Goal: Task Accomplishment & Management: Use online tool/utility

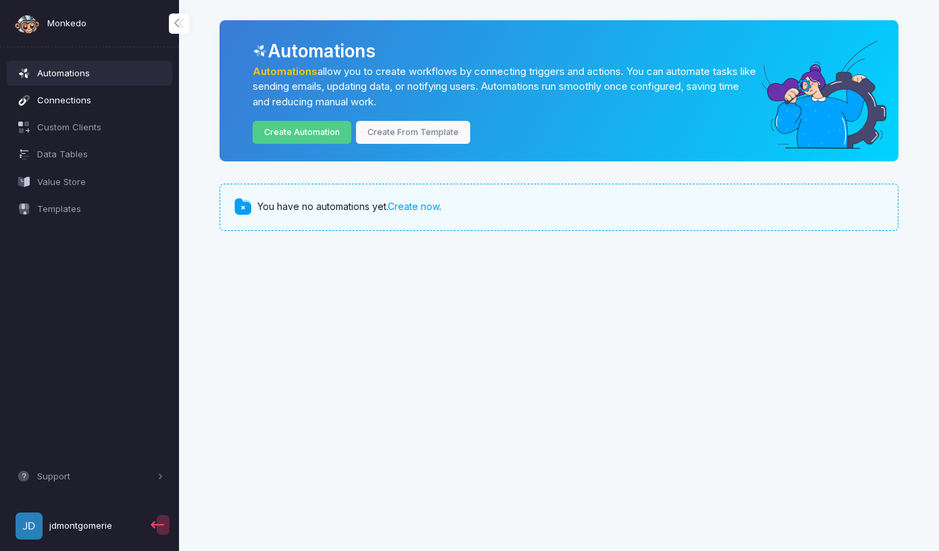
click at [60, 95] on span "Connections" at bounding box center [100, 101] width 126 height 14
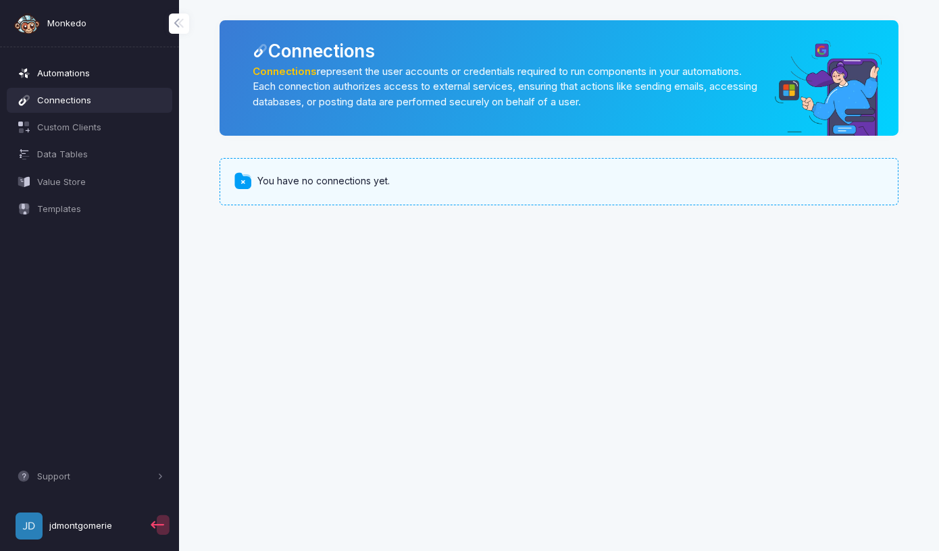
click at [74, 74] on span "Automations" at bounding box center [100, 74] width 126 height 14
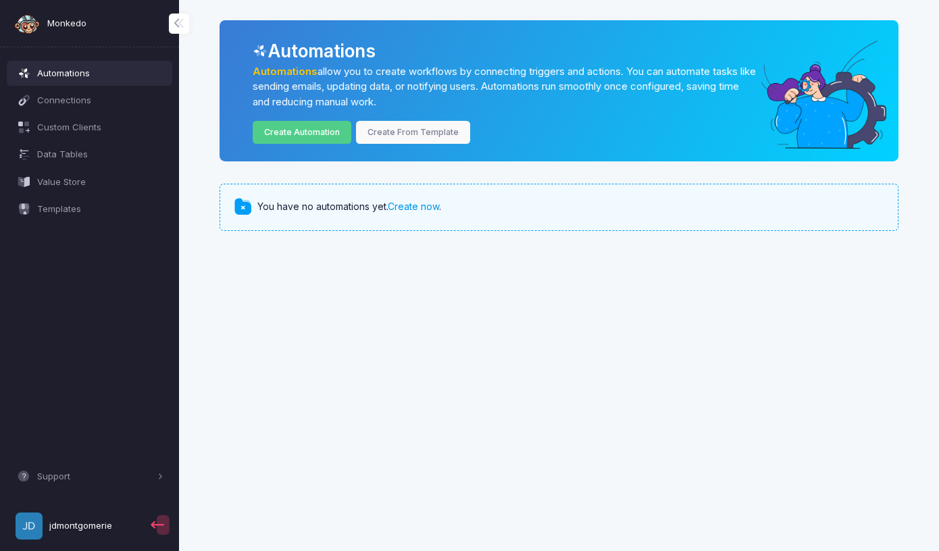
click at [419, 209] on link "Create now" at bounding box center [413, 206] width 51 height 11
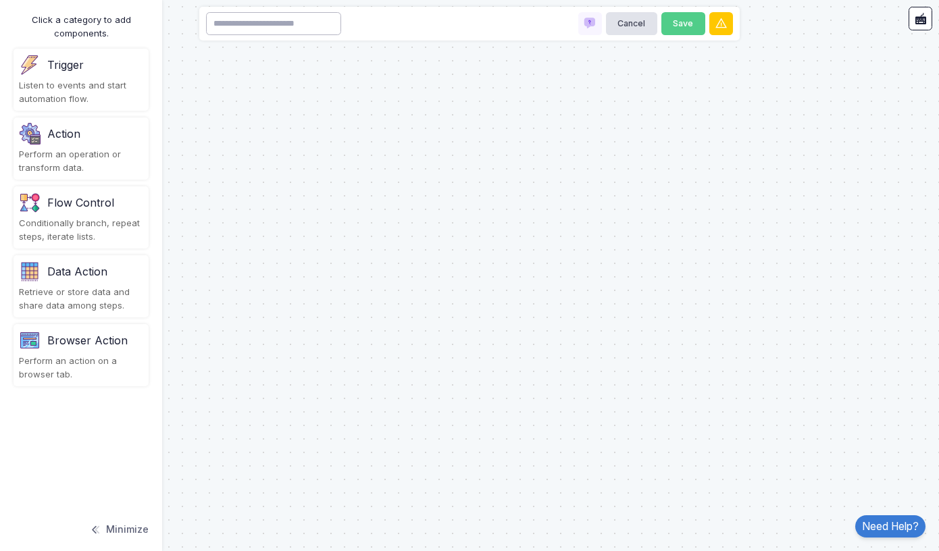
click at [264, 22] on input at bounding box center [273, 24] width 135 height 24
type input "**********"
click at [683, 25] on button "Save" at bounding box center [684, 24] width 44 height 24
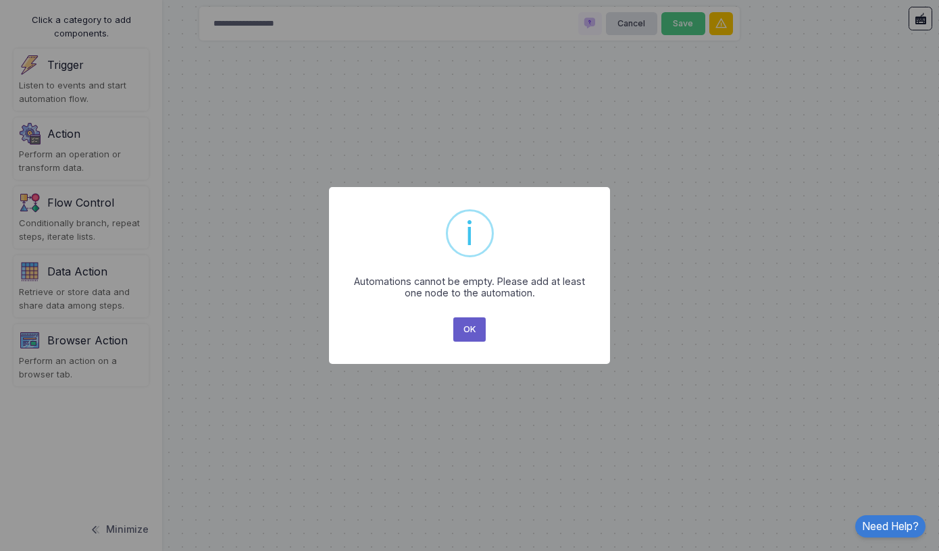
click at [470, 330] on button "OK" at bounding box center [469, 330] width 32 height 24
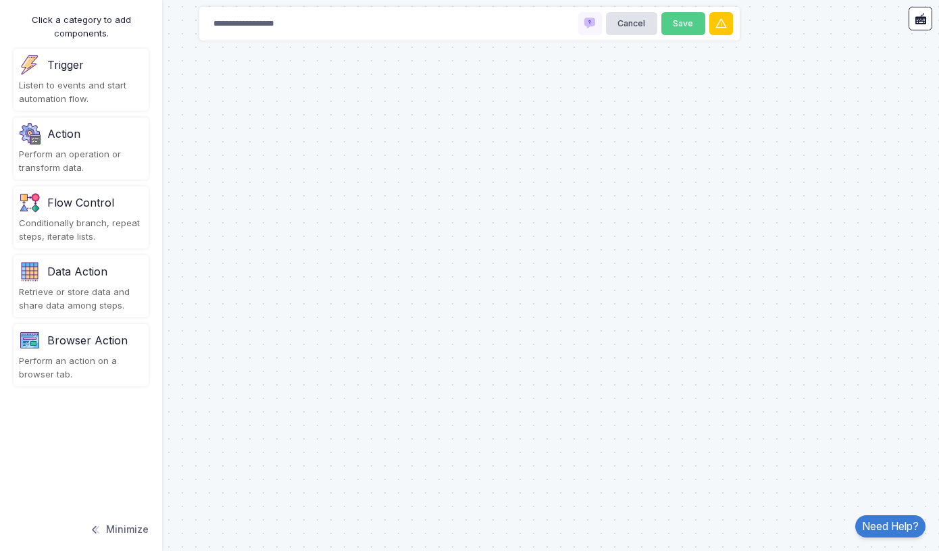
click at [73, 74] on div "Trigger" at bounding box center [81, 65] width 124 height 22
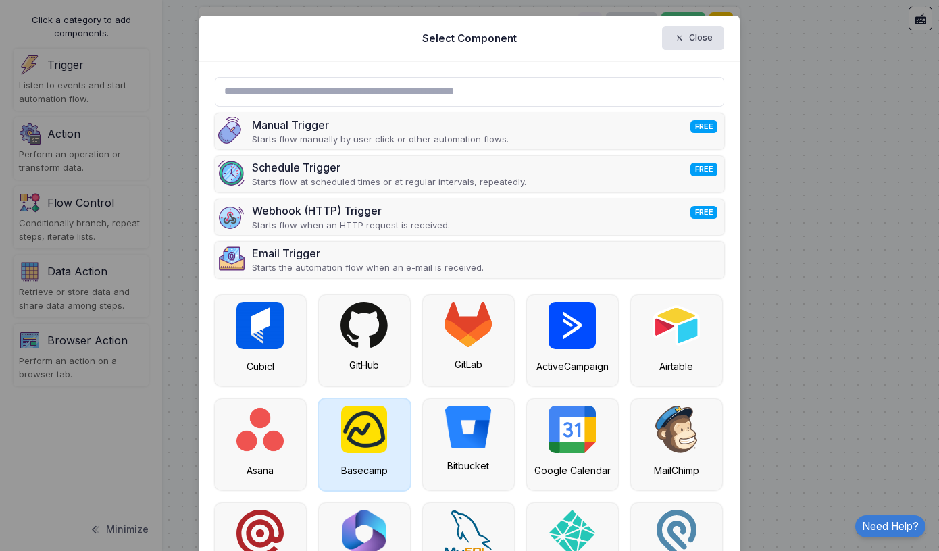
click at [367, 437] on img at bounding box center [364, 429] width 46 height 47
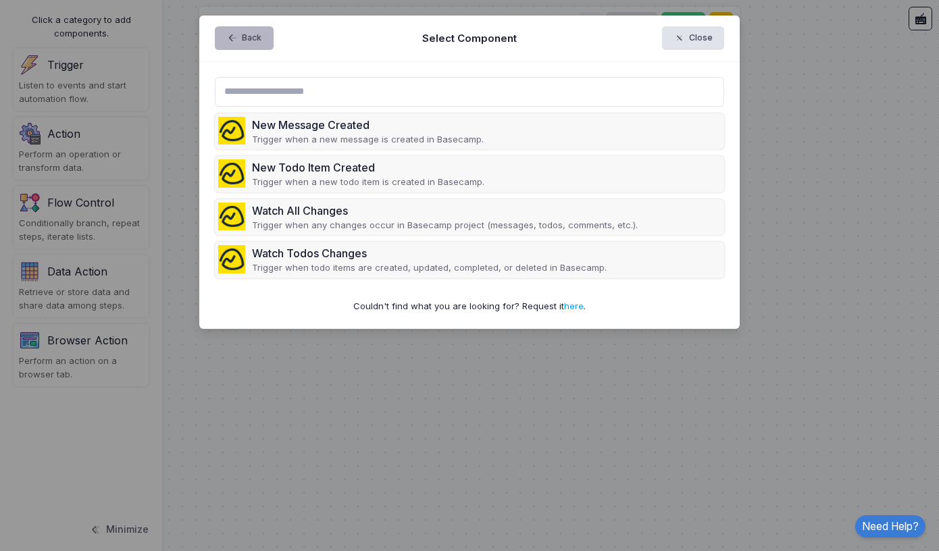
click at [247, 37] on button "Back" at bounding box center [244, 38] width 59 height 24
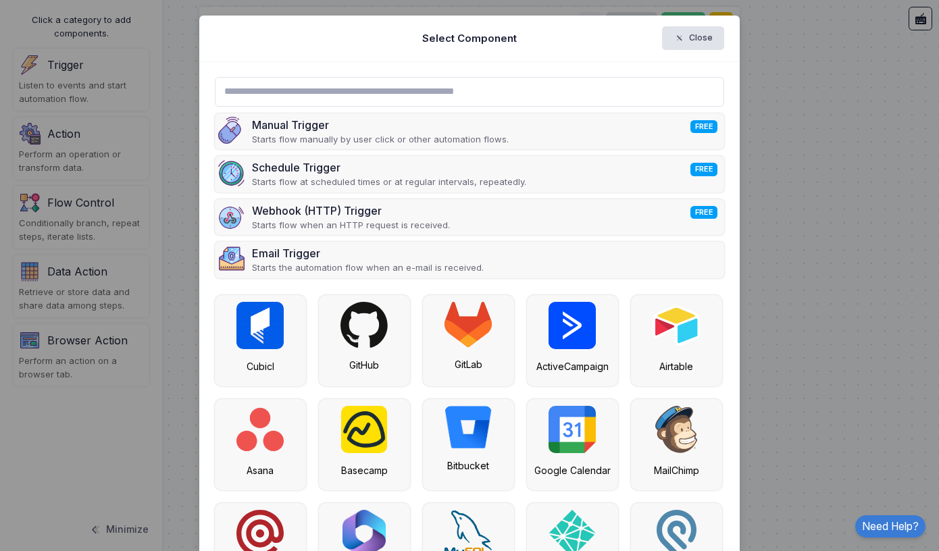
click at [247, 37] on div "Select Component Close" at bounding box center [469, 39] width 541 height 47
click at [686, 37] on span "button" at bounding box center [686, 38] width 0 height 12
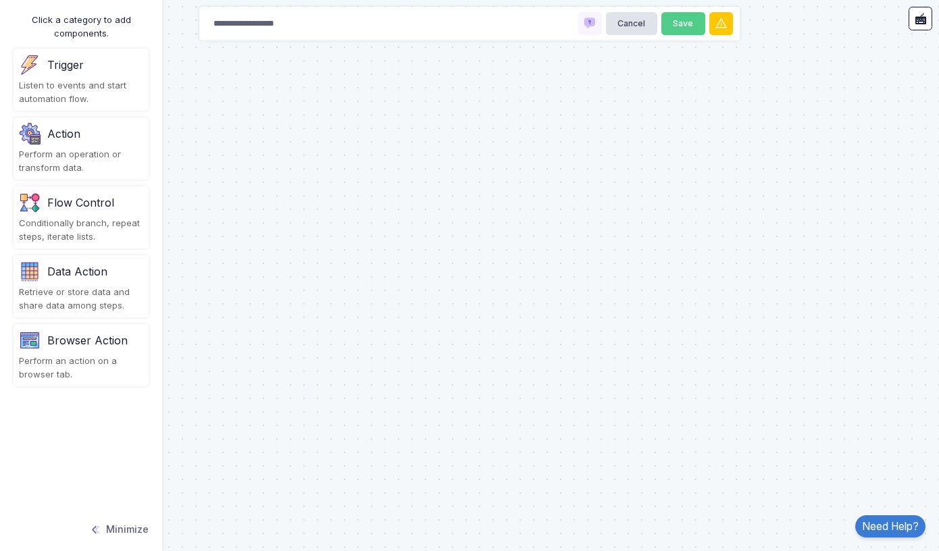
click at [55, 131] on div "Action" at bounding box center [63, 134] width 33 height 16
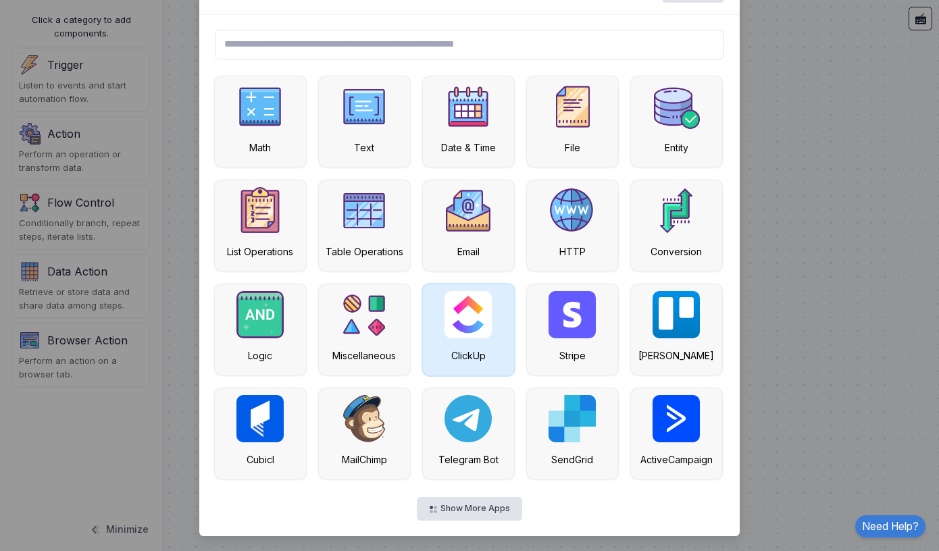
scroll to position [24, 0]
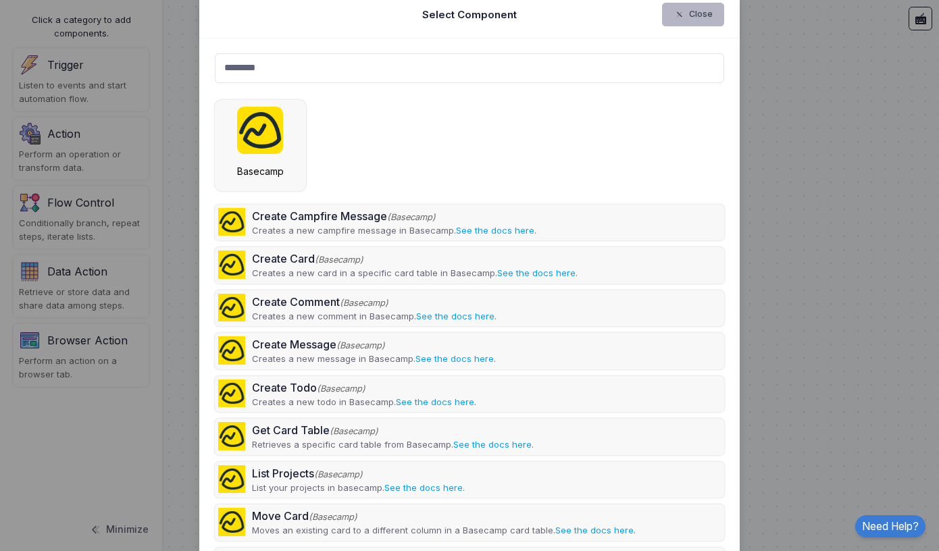
type input "********"
click at [701, 11] on button "Close" at bounding box center [693, 15] width 63 height 24
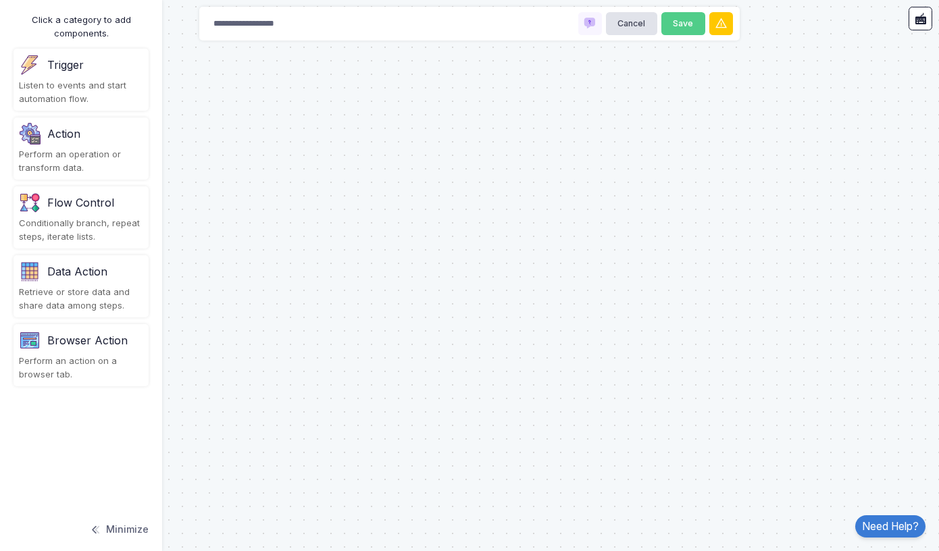
click at [59, 280] on div "Data Action Retrieve or store data and share data among steps." at bounding box center [81, 286] width 135 height 62
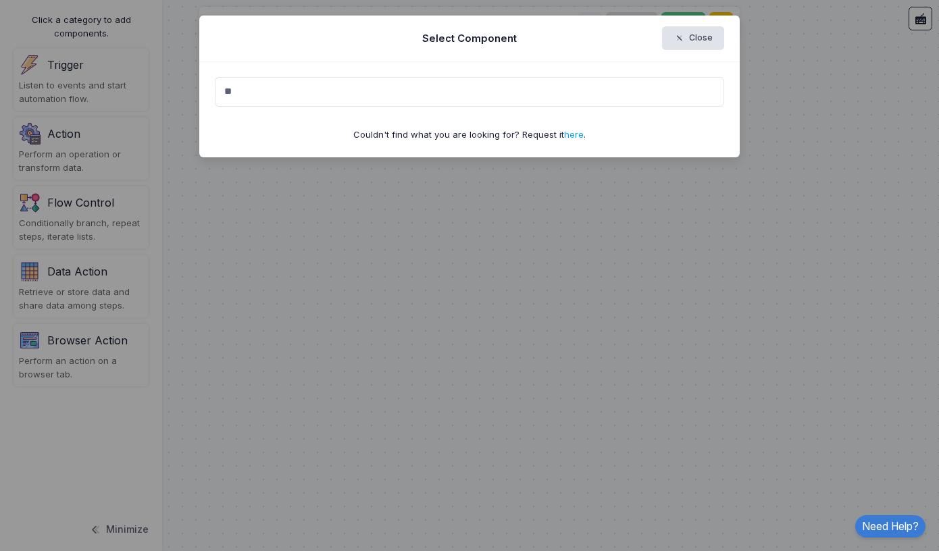
type input "*"
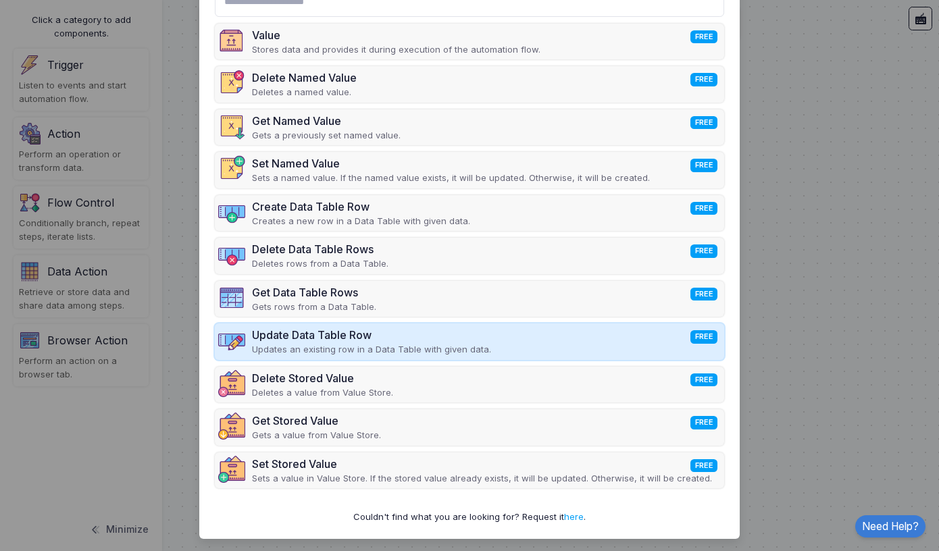
scroll to position [89, 0]
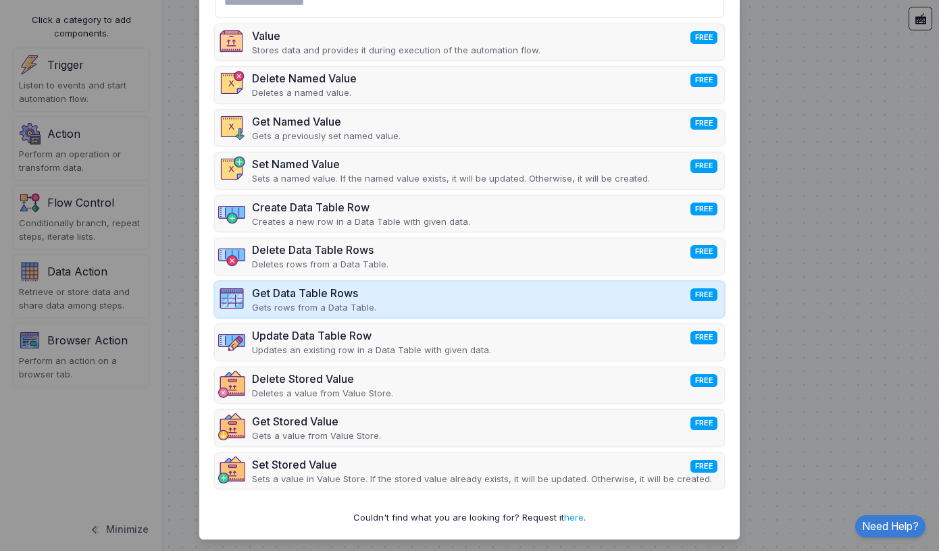
click at [328, 297] on div "Get Data Table Rows FREE" at bounding box center [314, 293] width 124 height 16
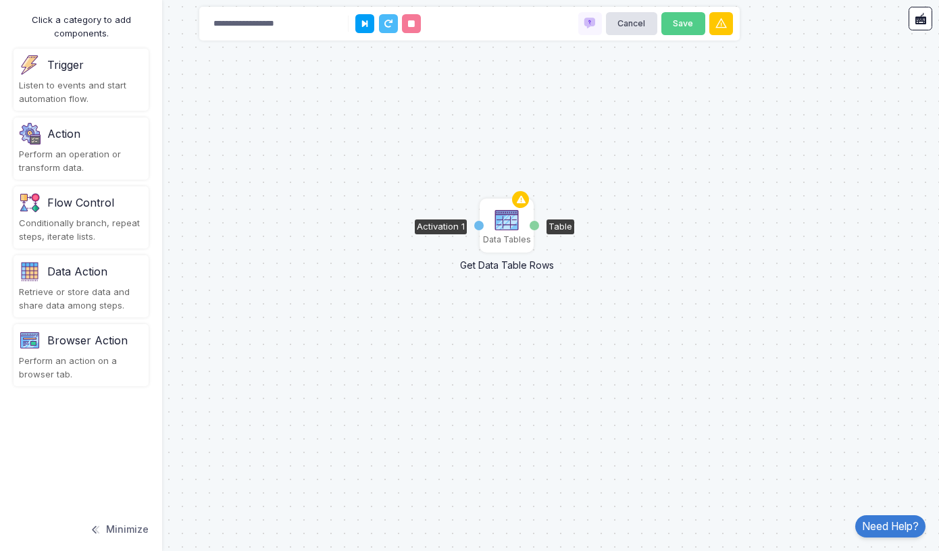
click at [507, 226] on img at bounding box center [506, 220] width 27 height 27
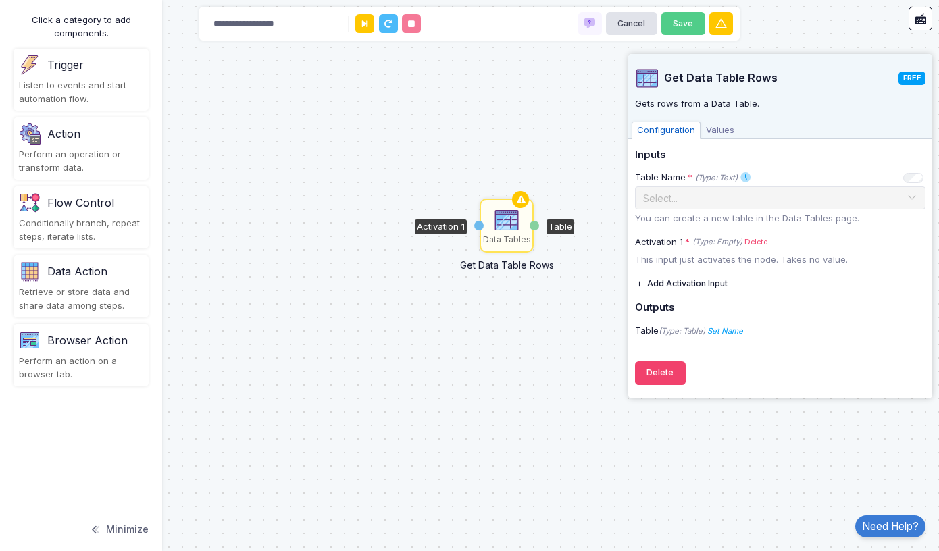
click at [505, 224] on img at bounding box center [506, 220] width 27 height 27
click at [724, 126] on span "Values" at bounding box center [720, 131] width 39 height 18
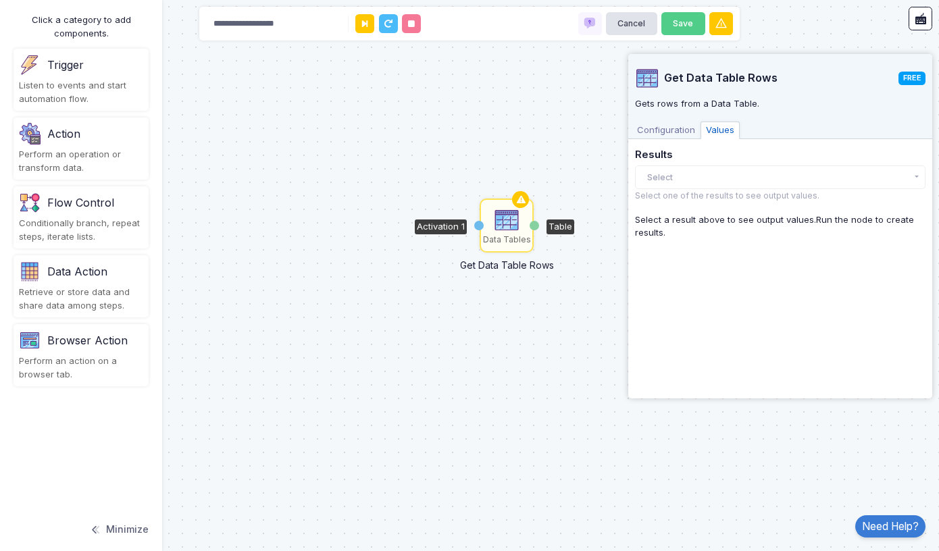
click at [659, 132] on span "Configuration" at bounding box center [666, 131] width 69 height 18
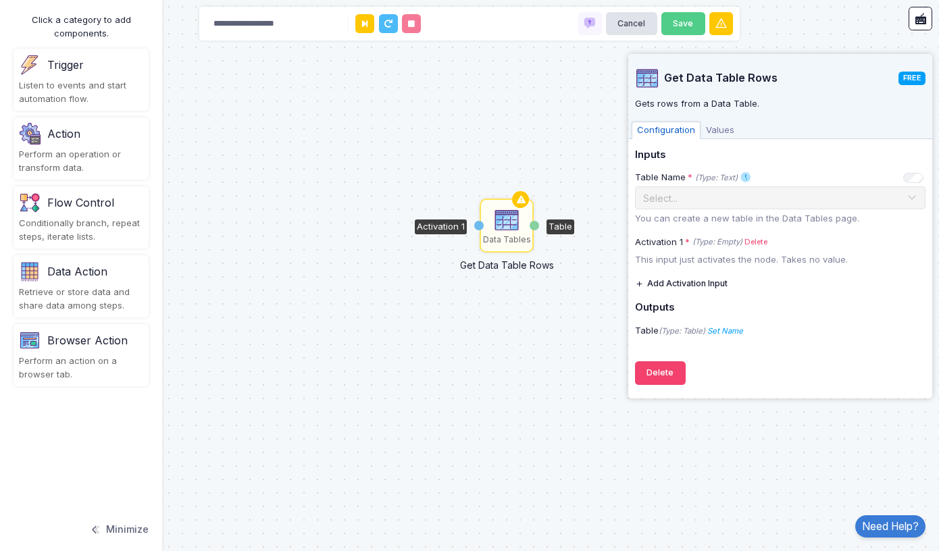
click at [445, 226] on div "Activation 1" at bounding box center [441, 227] width 52 height 15
click at [660, 372] on button "Delete" at bounding box center [660, 374] width 51 height 24
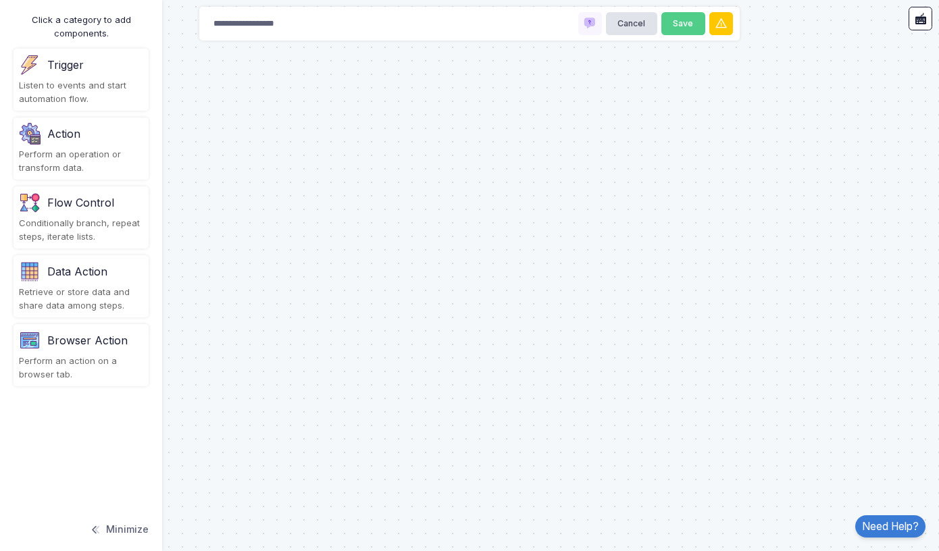
click at [61, 83] on div "Listen to events and start automation flow." at bounding box center [81, 92] width 124 height 26
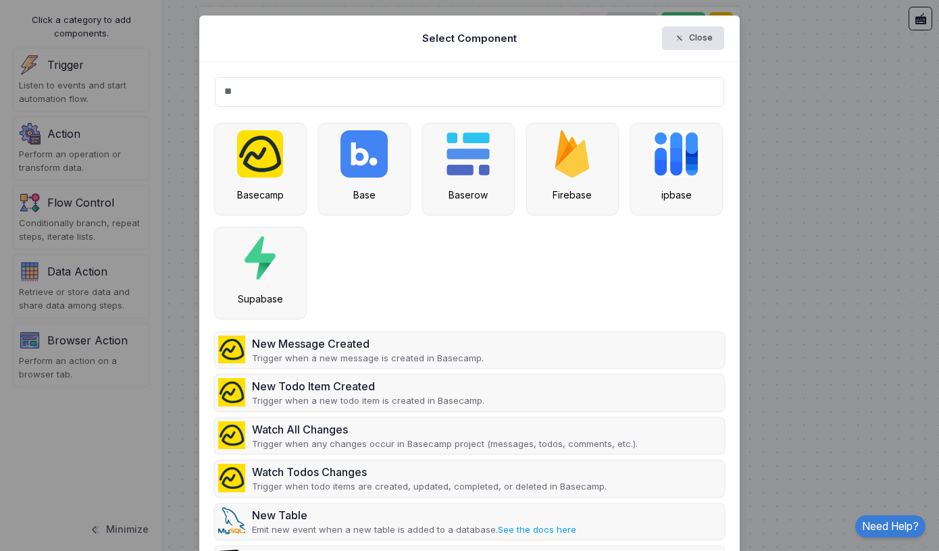
type input "*"
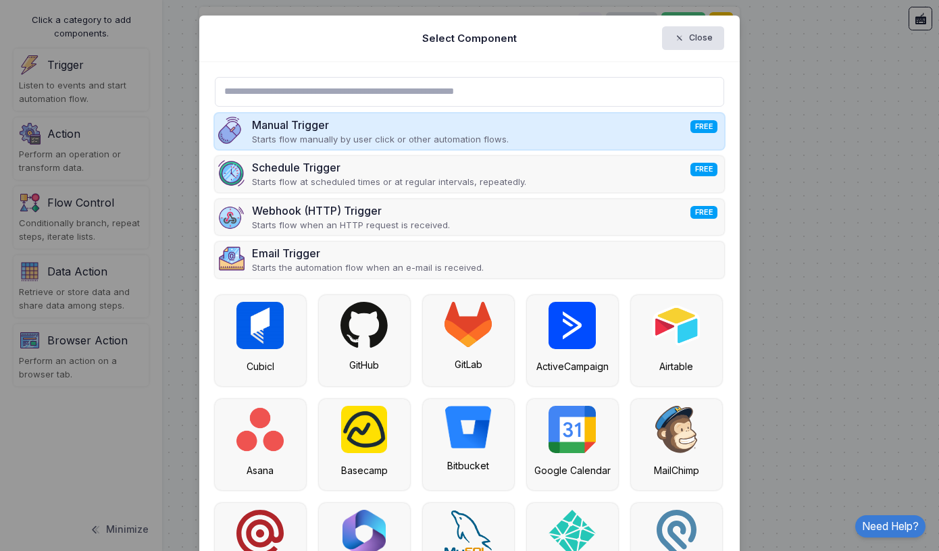
click at [289, 122] on div "Manual Trigger FREE" at bounding box center [380, 125] width 257 height 16
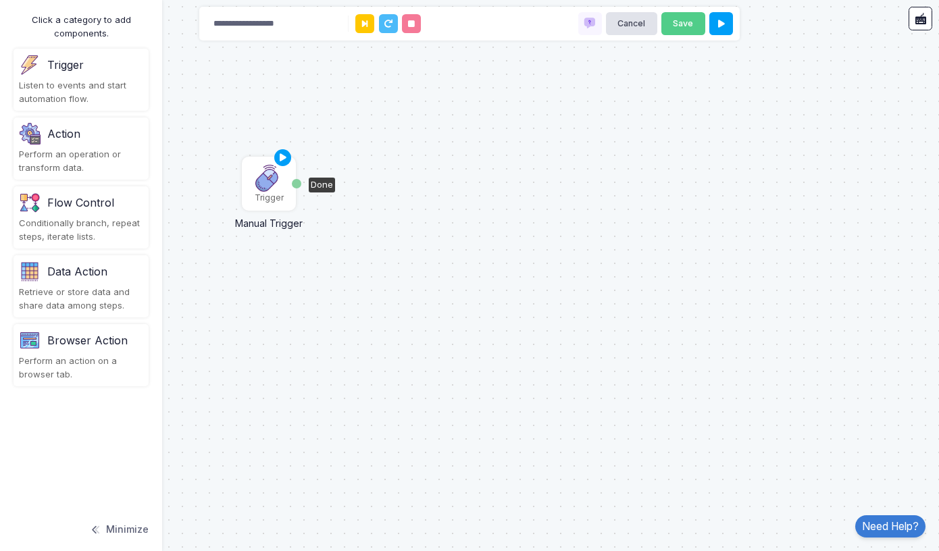
click at [268, 191] on img at bounding box center [268, 178] width 27 height 27
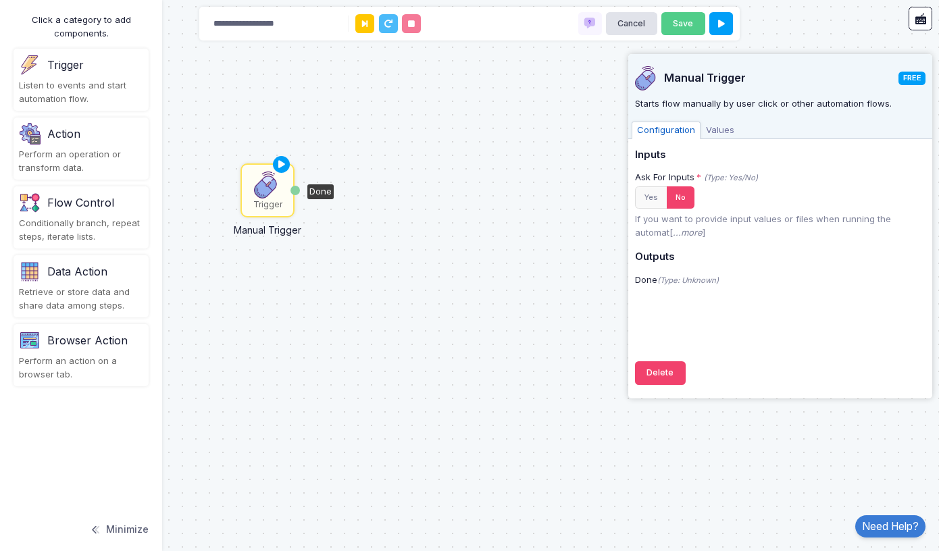
click at [718, 131] on span "Values" at bounding box center [720, 131] width 39 height 18
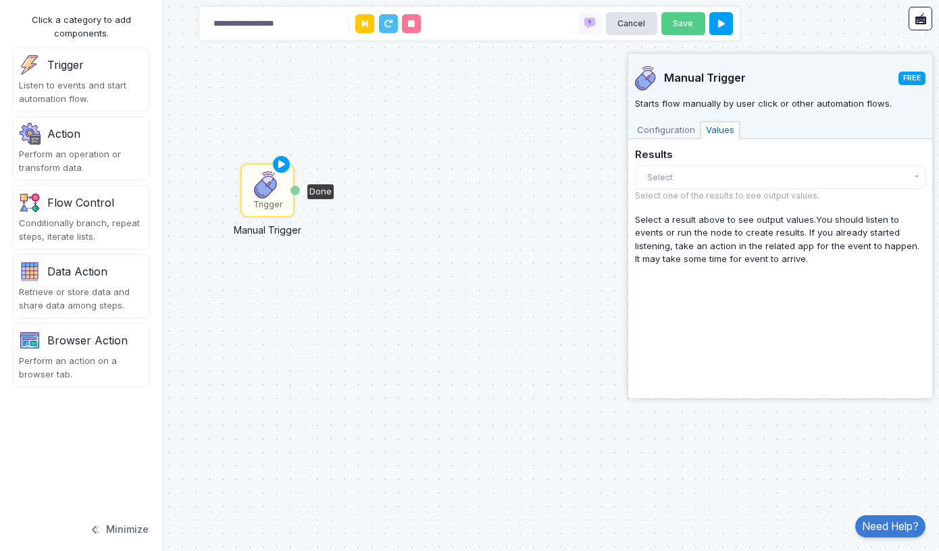
click at [683, 176] on button "Select" at bounding box center [780, 178] width 291 height 24
click at [669, 131] on span "Configuration" at bounding box center [666, 131] width 69 height 18
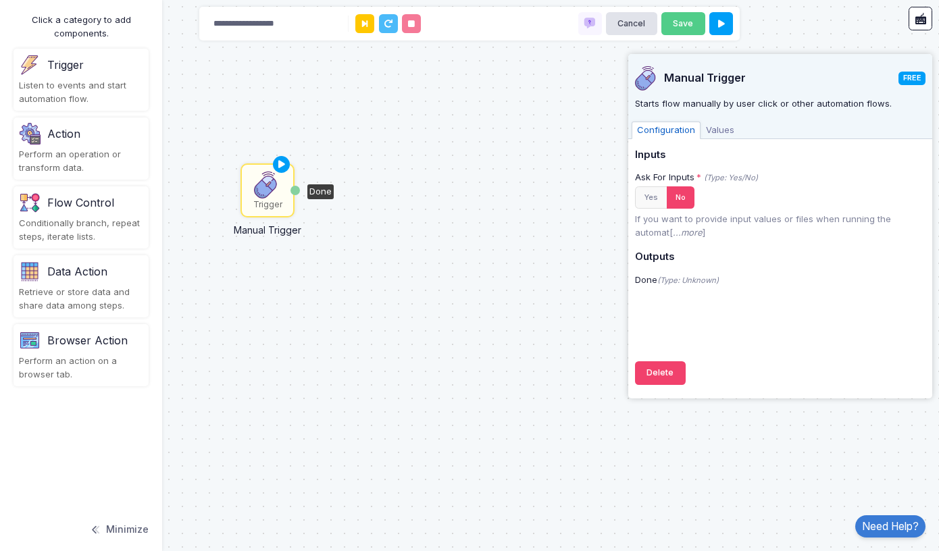
click at [268, 199] on div "Trigger" at bounding box center [267, 205] width 29 height 12
click at [326, 190] on div "Done" at bounding box center [320, 191] width 26 height 15
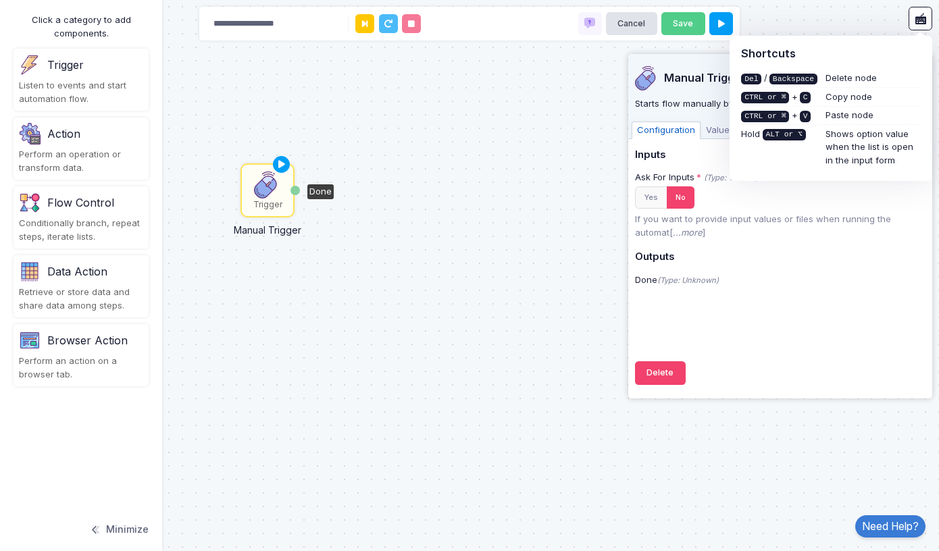
click at [533, 121] on div "Trigger Manual Trigger Done" at bounding box center [469, 275] width 939 height 551
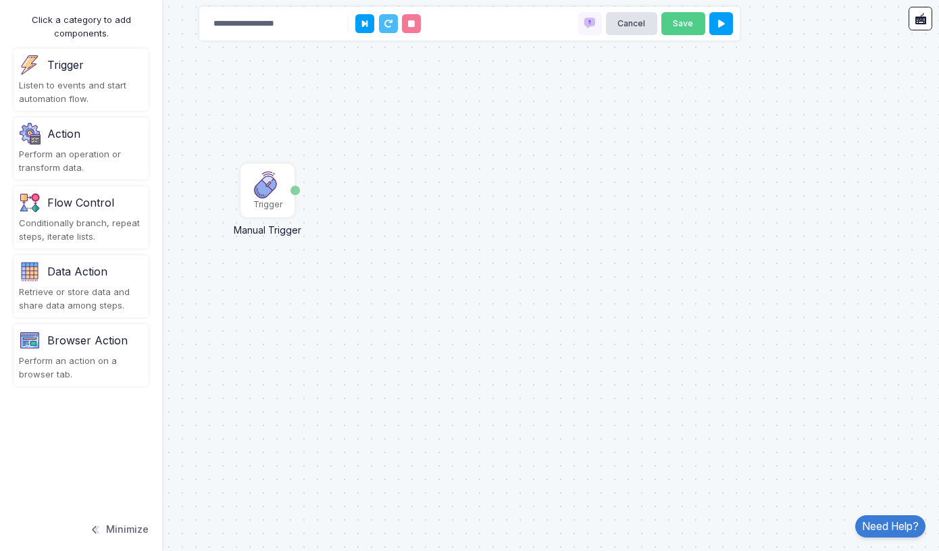
click at [59, 139] on div "Action" at bounding box center [63, 134] width 33 height 16
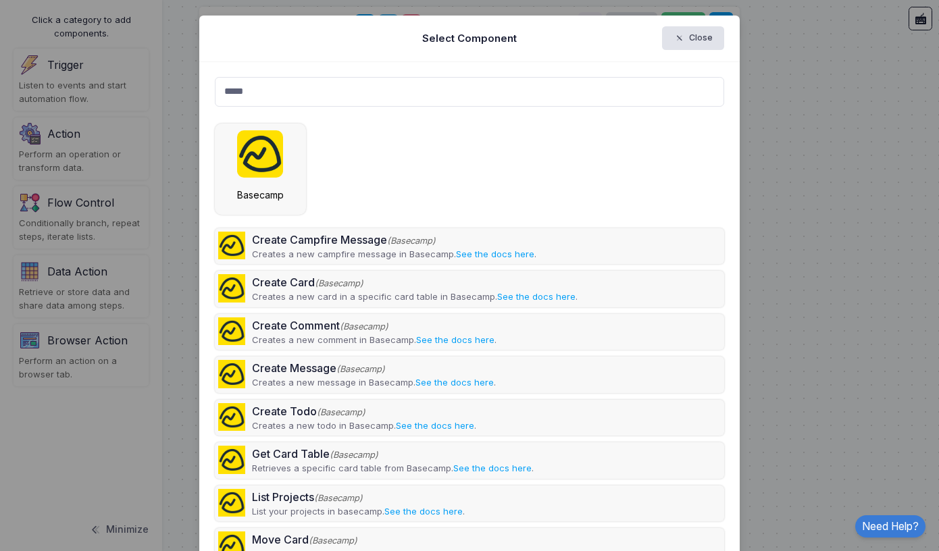
type input "*****"
drag, startPoint x: 274, startPoint y: 152, endPoint x: 267, endPoint y: 162, distance: 12.2
click at [267, 162] on img at bounding box center [260, 153] width 46 height 47
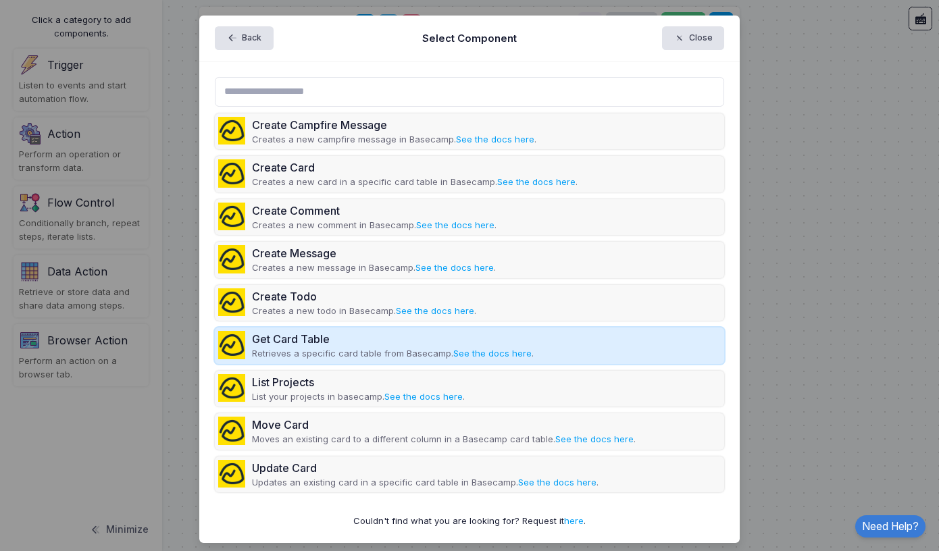
click at [294, 339] on div "Get Card Table" at bounding box center [393, 339] width 282 height 16
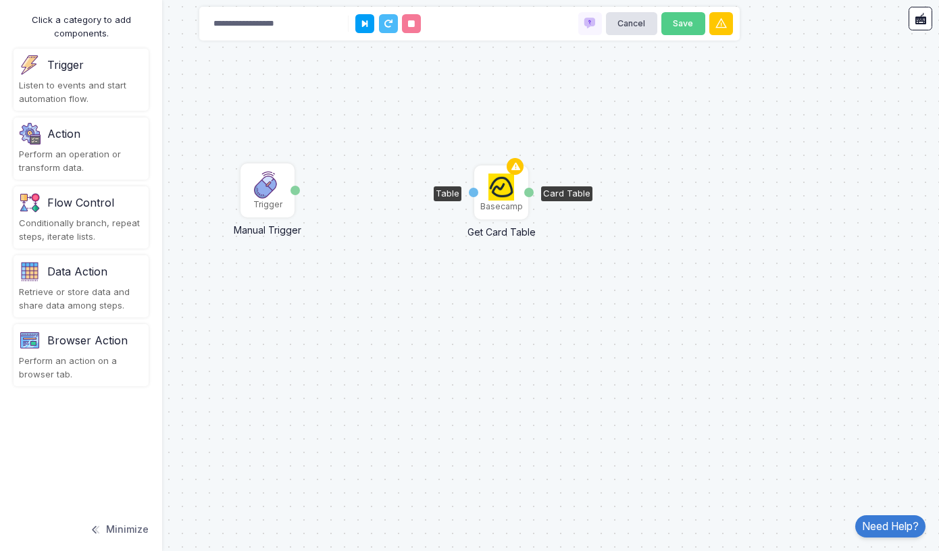
click at [501, 193] on img at bounding box center [502, 187] width 26 height 27
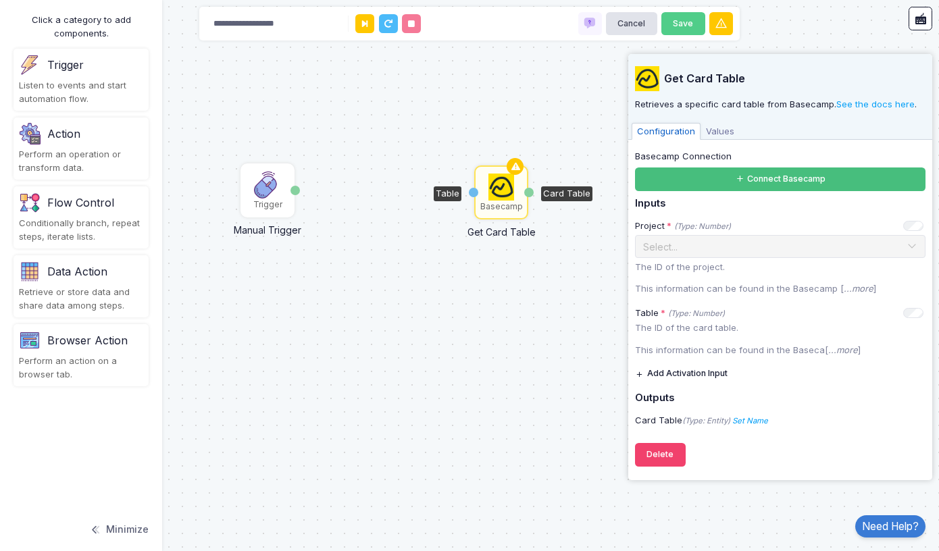
click at [777, 182] on button "Connect Basecamp" at bounding box center [780, 180] width 291 height 24
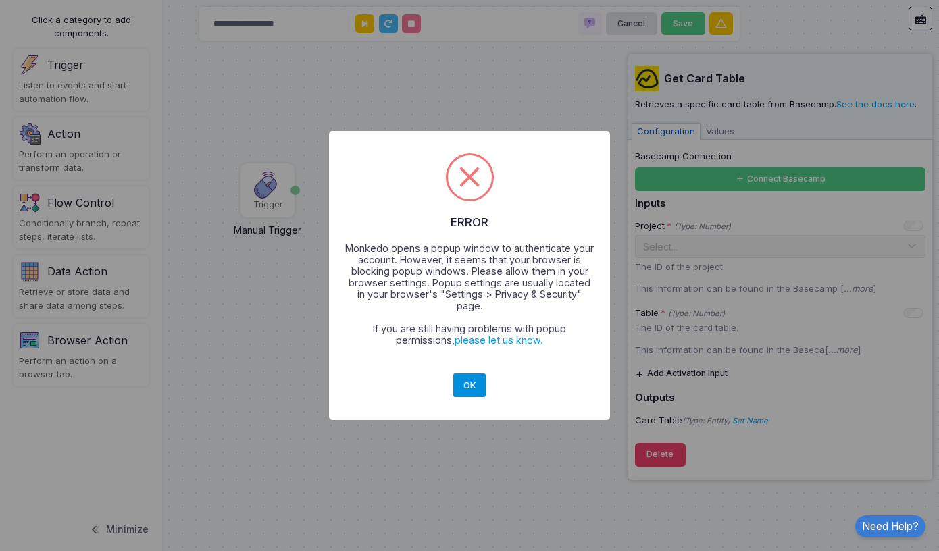
click at [468, 378] on button "OK" at bounding box center [469, 386] width 32 height 24
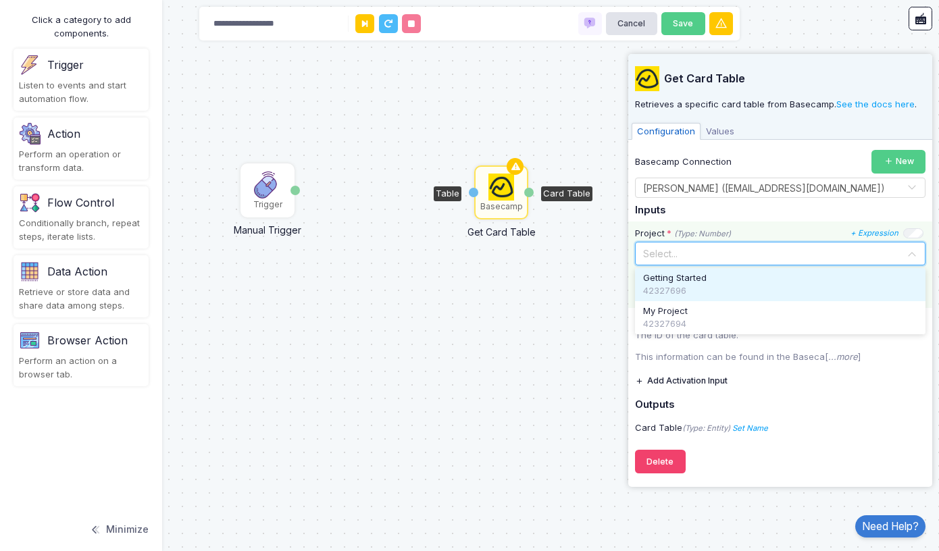
click at [691, 252] on input "text" at bounding box center [767, 252] width 249 height 15
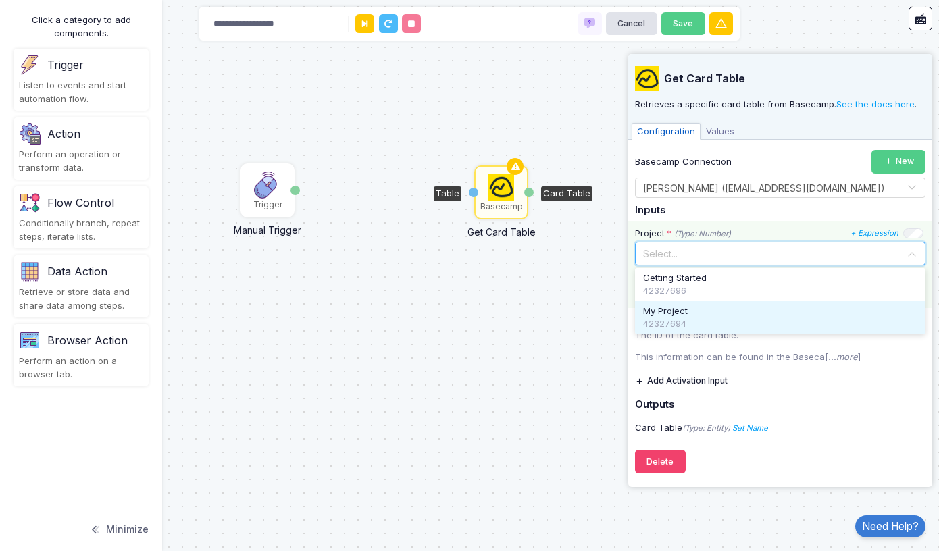
click at [669, 312] on span "My Project" at bounding box center [665, 312] width 45 height 14
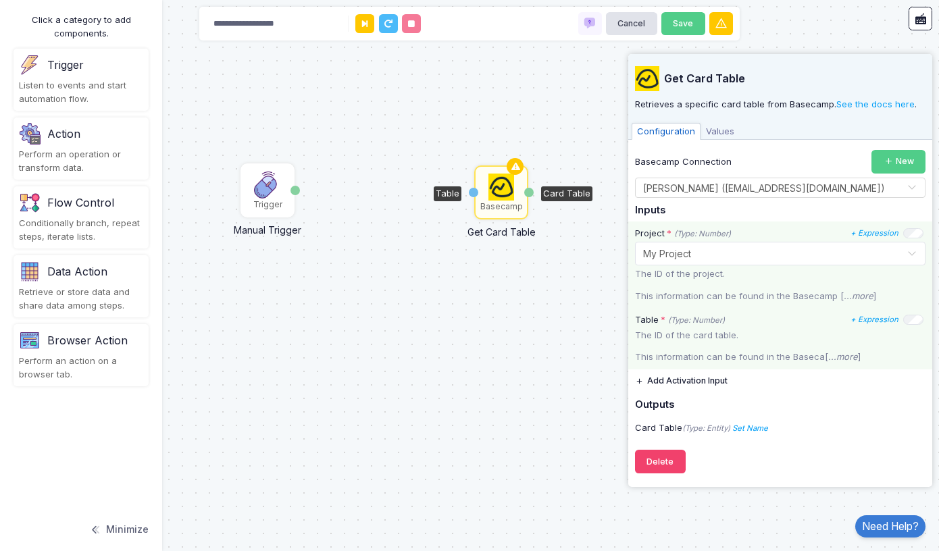
click at [678, 336] on p "The ID of the card table." at bounding box center [780, 336] width 291 height 14
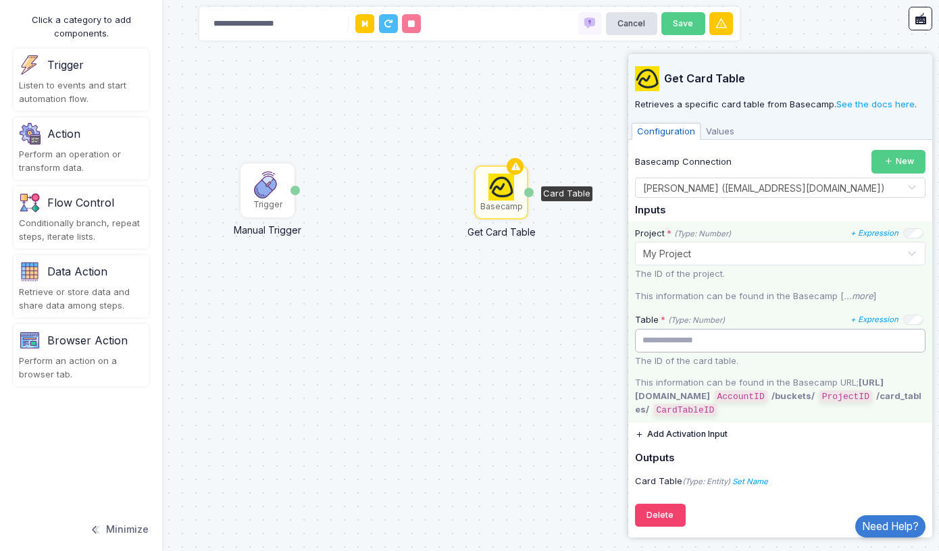
click at [668, 339] on input "number" at bounding box center [780, 341] width 291 height 24
click at [912, 342] on input "**" at bounding box center [780, 341] width 291 height 24
type input "*"
click at [914, 335] on input "*" at bounding box center [780, 341] width 291 height 24
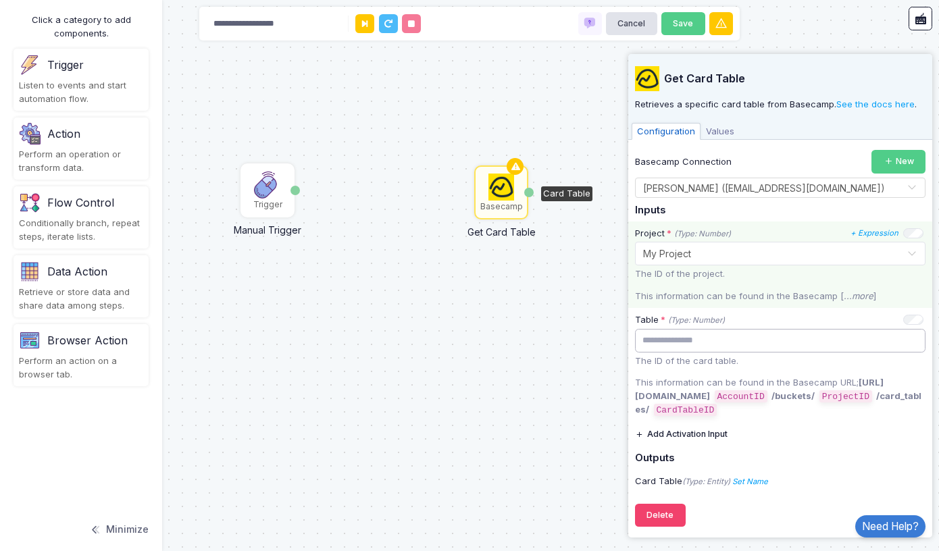
paste input "**********"
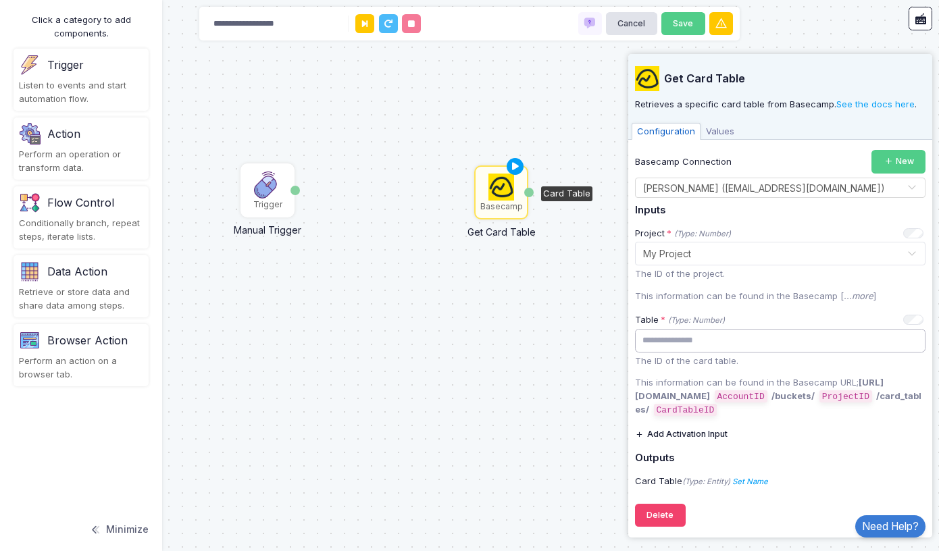
type input "**********"
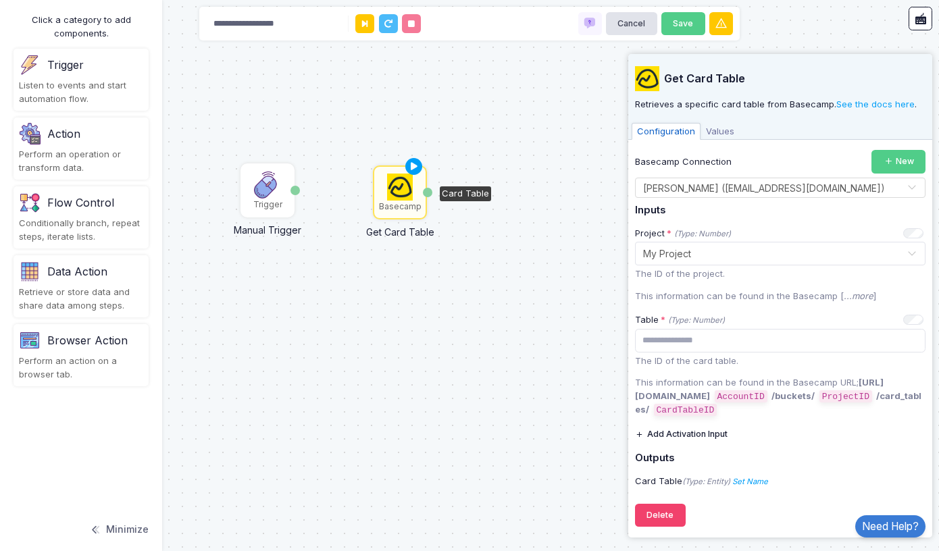
drag, startPoint x: 499, startPoint y: 182, endPoint x: 397, endPoint y: 182, distance: 101.4
click at [397, 182] on img at bounding box center [400, 187] width 26 height 27
click at [637, 430] on icon at bounding box center [641, 434] width 12 height 9
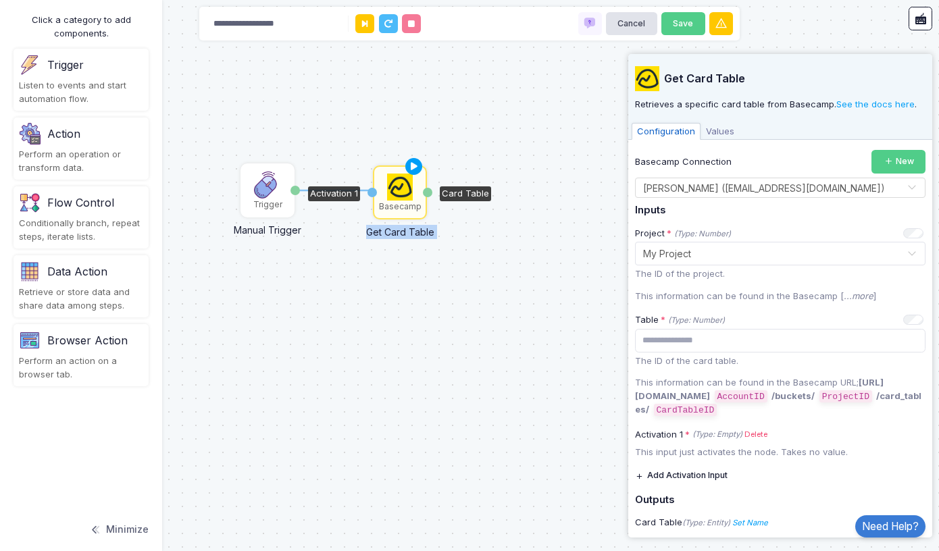
drag, startPoint x: 294, startPoint y: 189, endPoint x: 371, endPoint y: 191, distance: 77.1
click at [1, 1] on div "1 Trigger Manual Trigger Done Basecamp Get Card Table Activation 1 Card Table" at bounding box center [0, 0] width 1 height 1
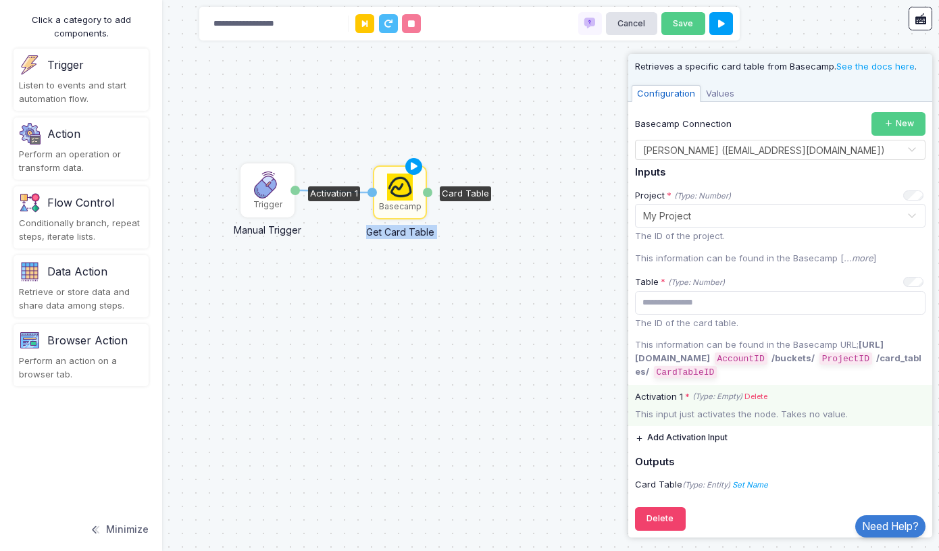
scroll to position [37, 0]
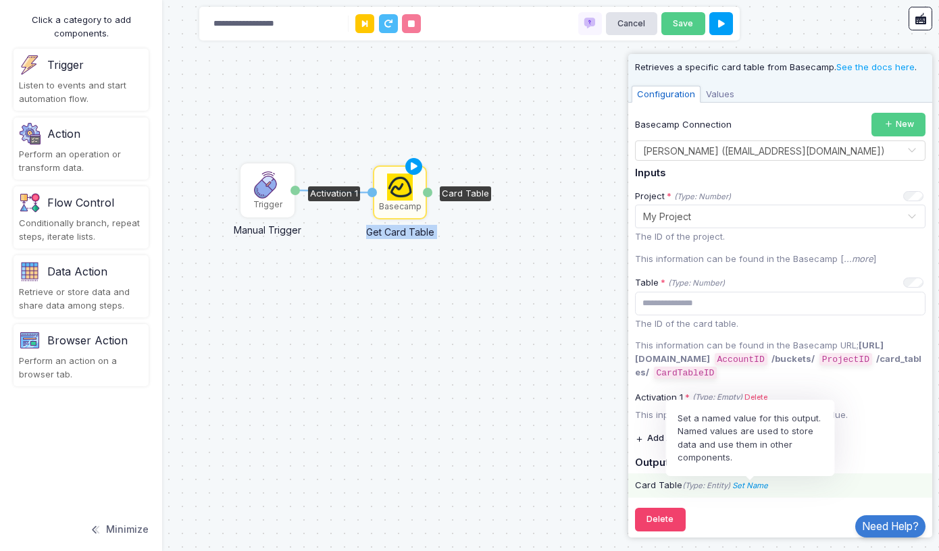
click at [753, 481] on icon "Set Name" at bounding box center [751, 485] width 36 height 9
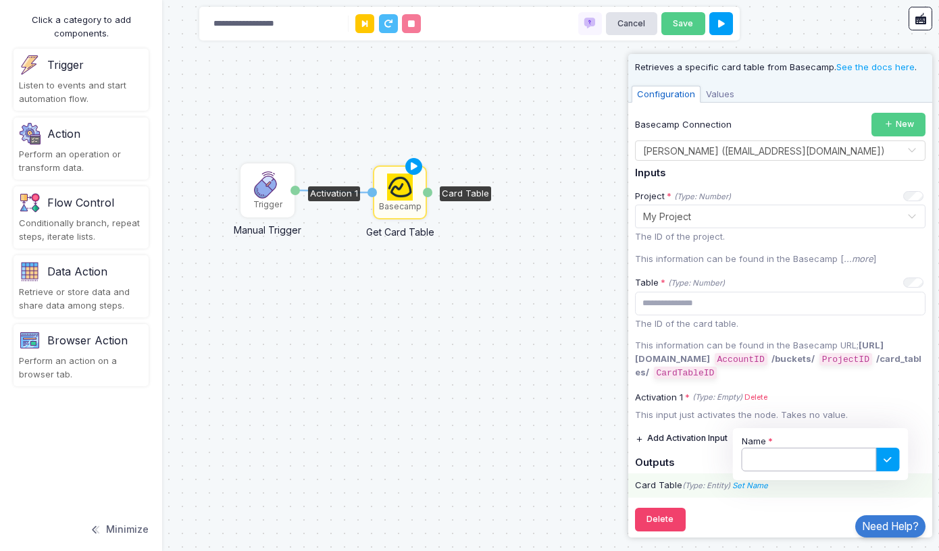
click at [768, 458] on input "Name" at bounding box center [809, 460] width 135 height 24
type input "**********"
click at [893, 453] on icon at bounding box center [888, 460] width 14 height 14
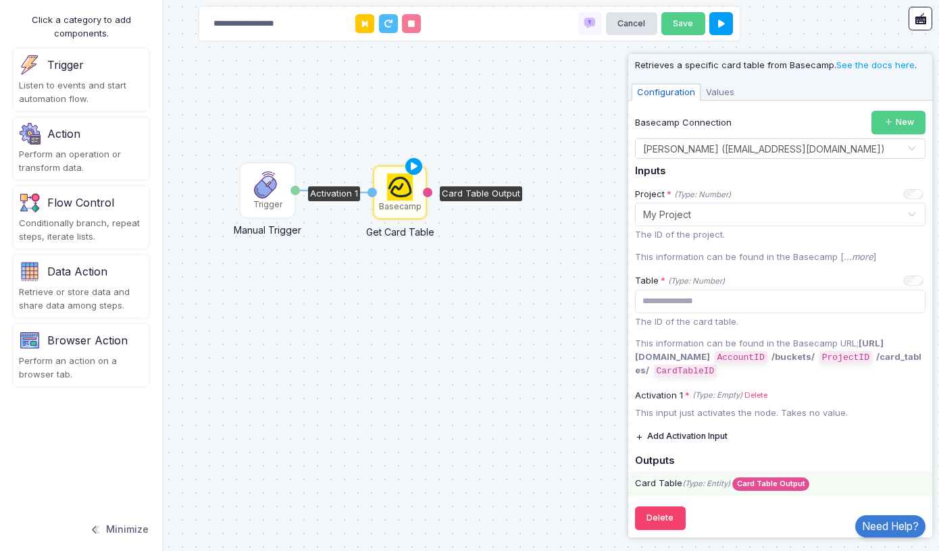
scroll to position [39, 0]
click at [416, 164] on icon at bounding box center [414, 166] width 16 height 19
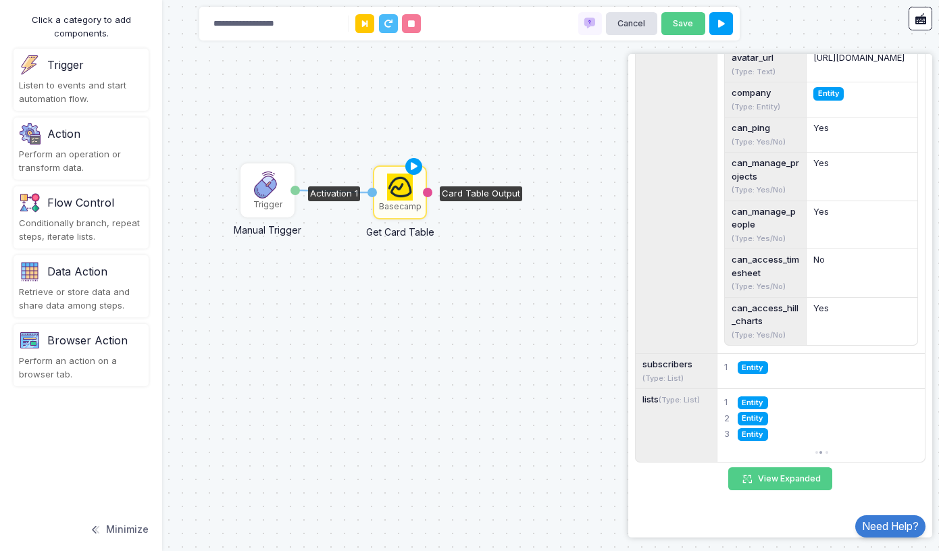
scroll to position [1462, 0]
click at [755, 403] on span "Entity" at bounding box center [753, 403] width 30 height 13
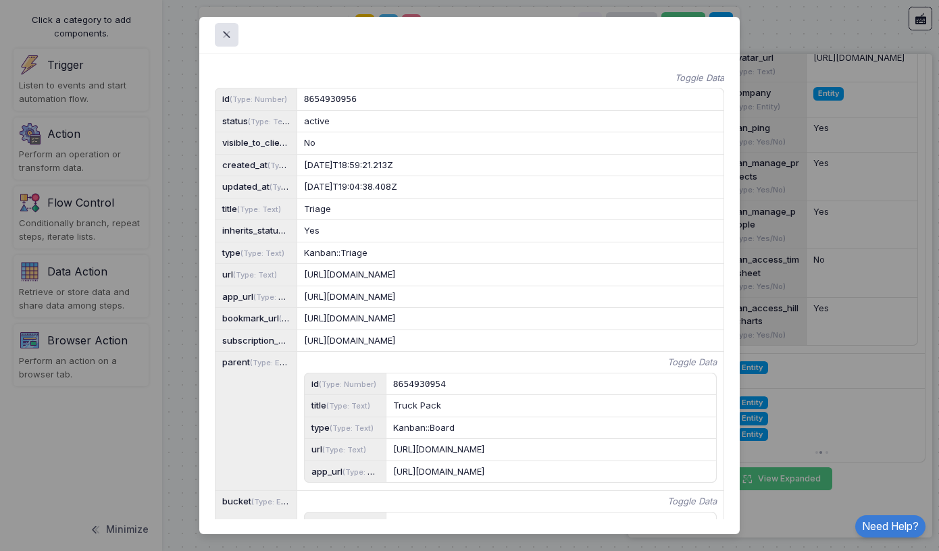
scroll to position [0, 0]
click at [235, 35] on span at bounding box center [235, 35] width 0 height 16
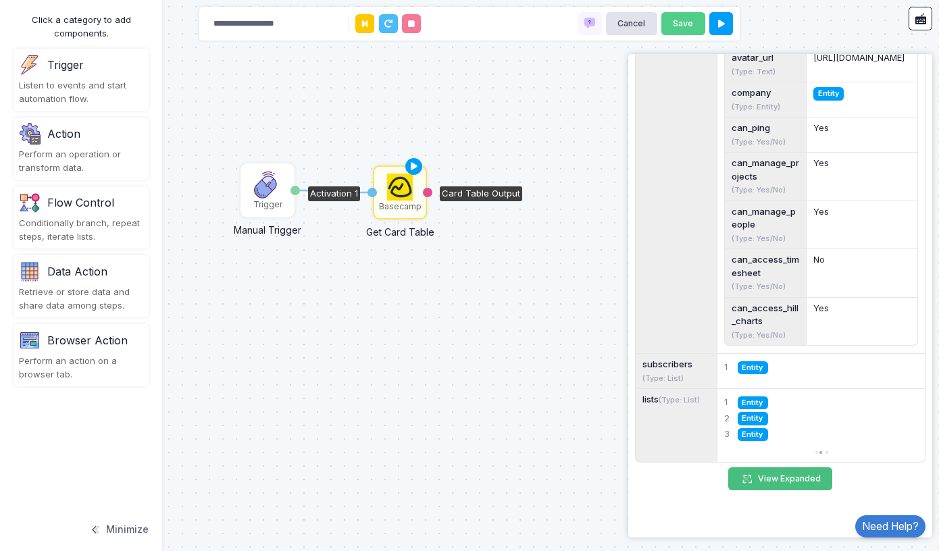
click at [766, 474] on button "View Expanded" at bounding box center [781, 480] width 104 height 24
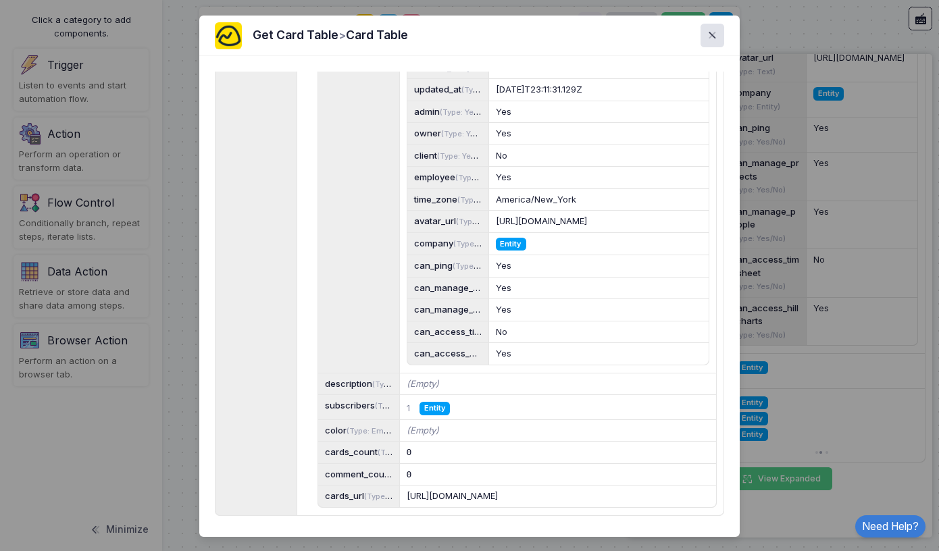
scroll to position [10517, 0]
click at [720, 39] on span at bounding box center [720, 36] width 0 height 16
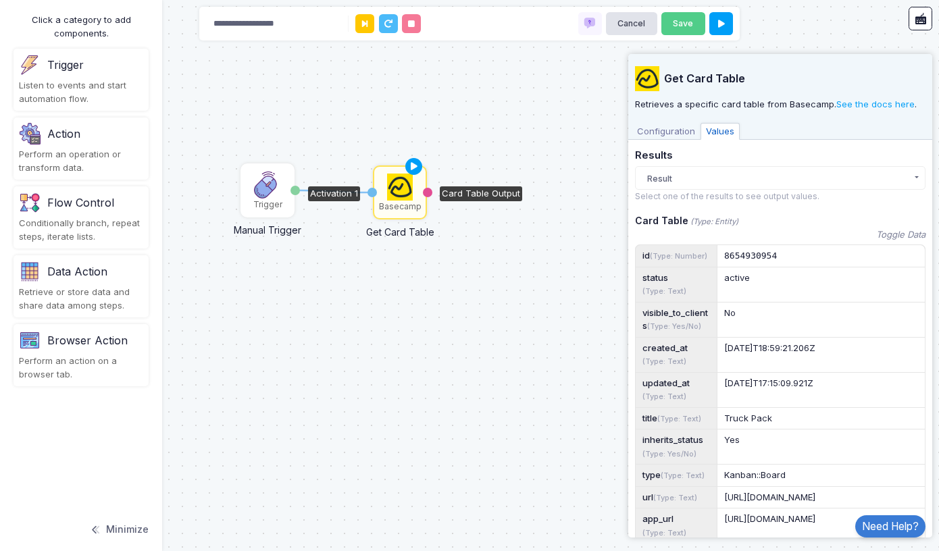
scroll to position [0, 0]
click at [877, 175] on button "Result" at bounding box center [780, 178] width 291 height 24
click at [778, 206] on div "Result 1:32 PM" at bounding box center [769, 206] width 237 height 14
click at [63, 138] on div "Action" at bounding box center [63, 134] width 33 height 16
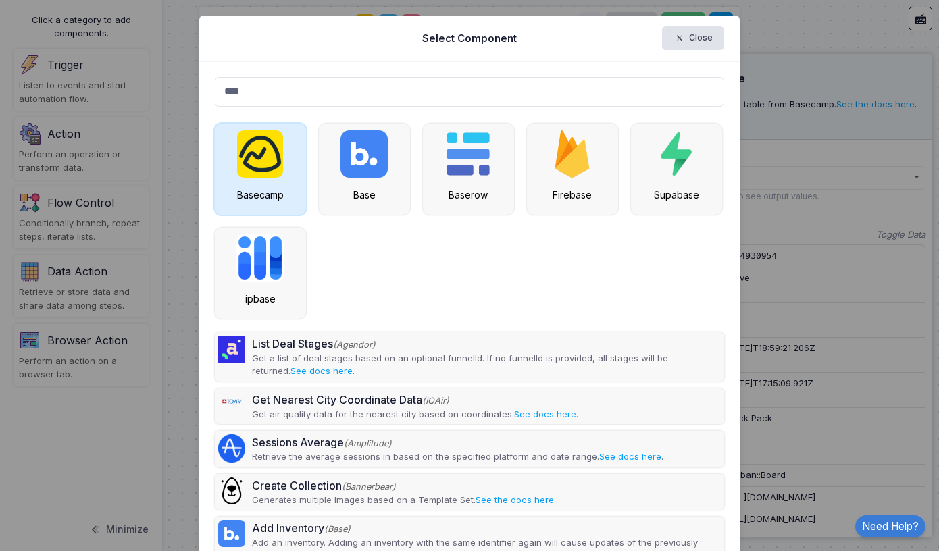
type input "****"
click at [253, 172] on img at bounding box center [260, 153] width 46 height 47
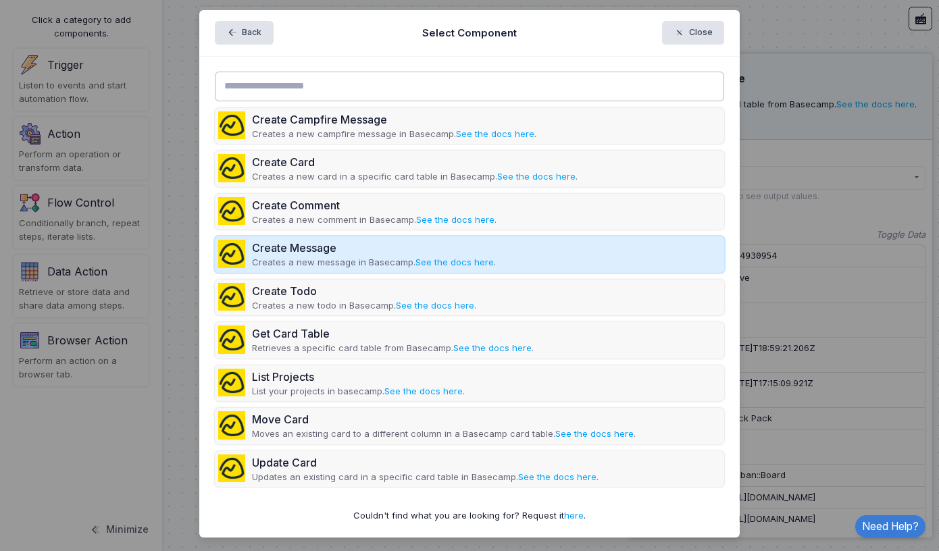
scroll to position [4, 0]
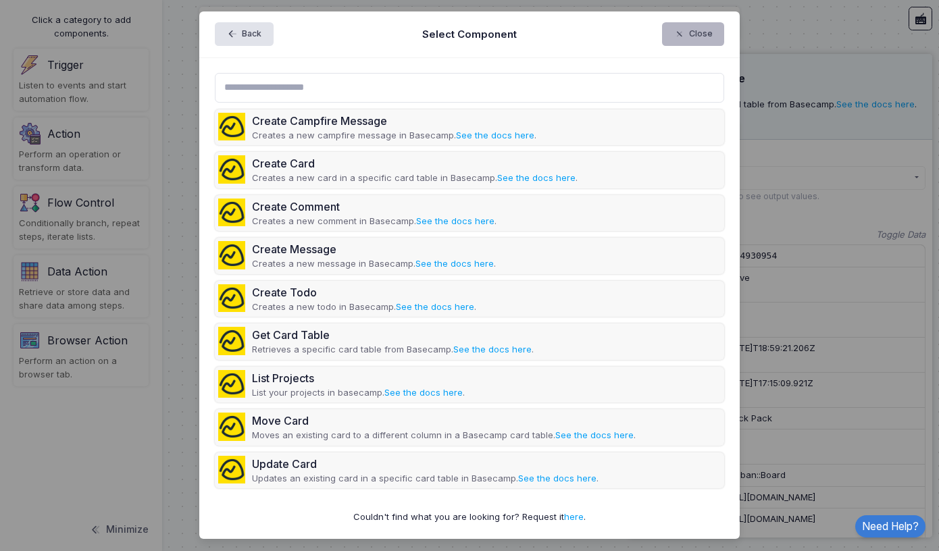
click at [695, 34] on button "Close" at bounding box center [693, 34] width 63 height 24
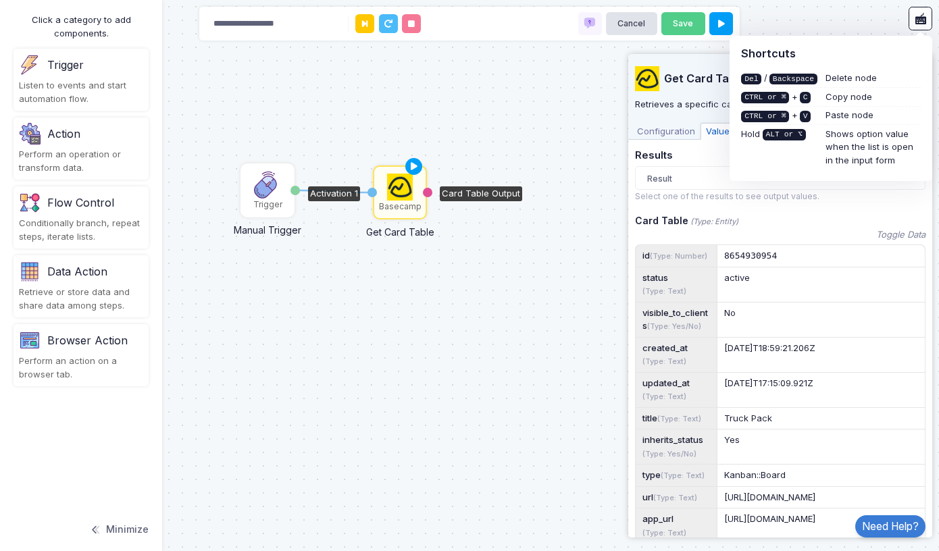
click at [83, 282] on div "Data Action Retrieve or store data and share data among steps." at bounding box center [81, 286] width 135 height 62
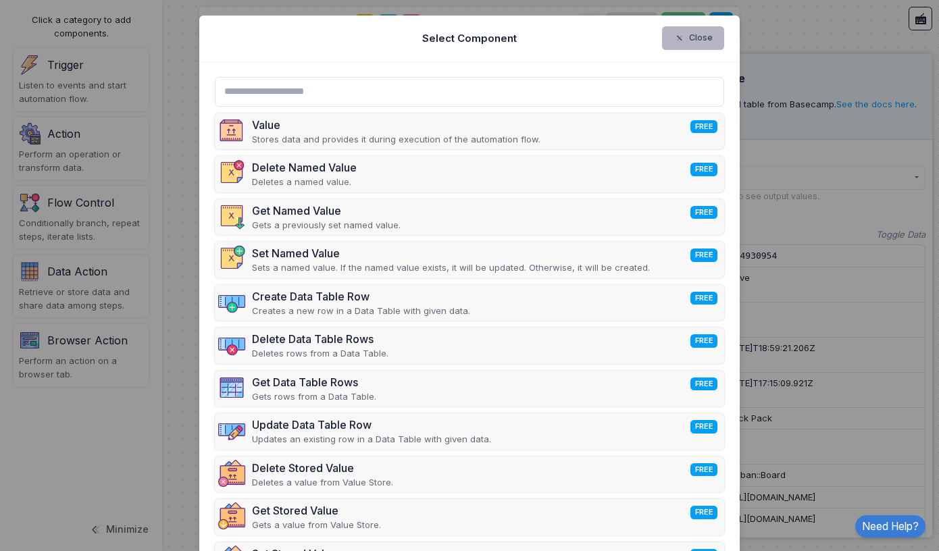
click at [703, 36] on button "Close" at bounding box center [693, 38] width 63 height 24
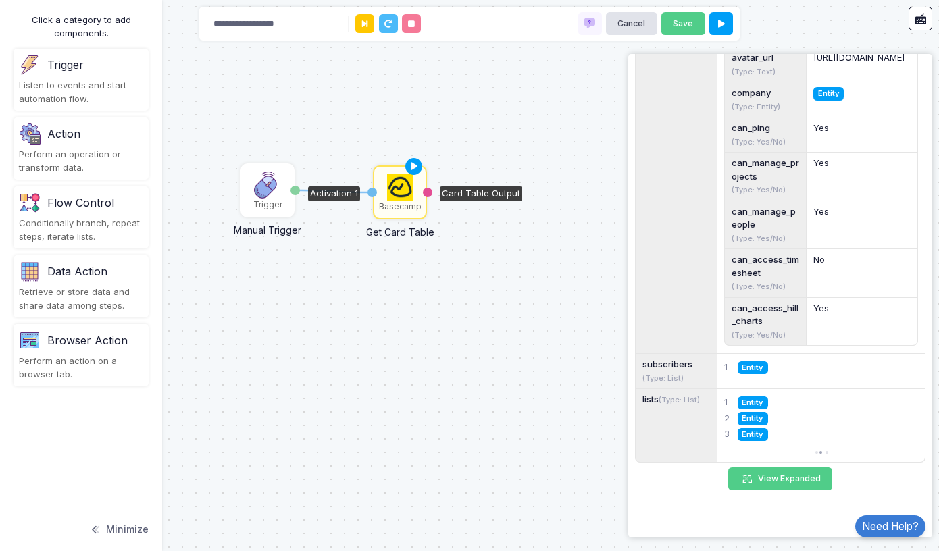
scroll to position [1462, 0]
click at [673, 398] on small "(Type: List)" at bounding box center [679, 399] width 41 height 9
click at [649, 401] on div "lists (Type: List)" at bounding box center [676, 425] width 81 height 73
click at [758, 435] on span "Entity" at bounding box center [753, 434] width 30 height 13
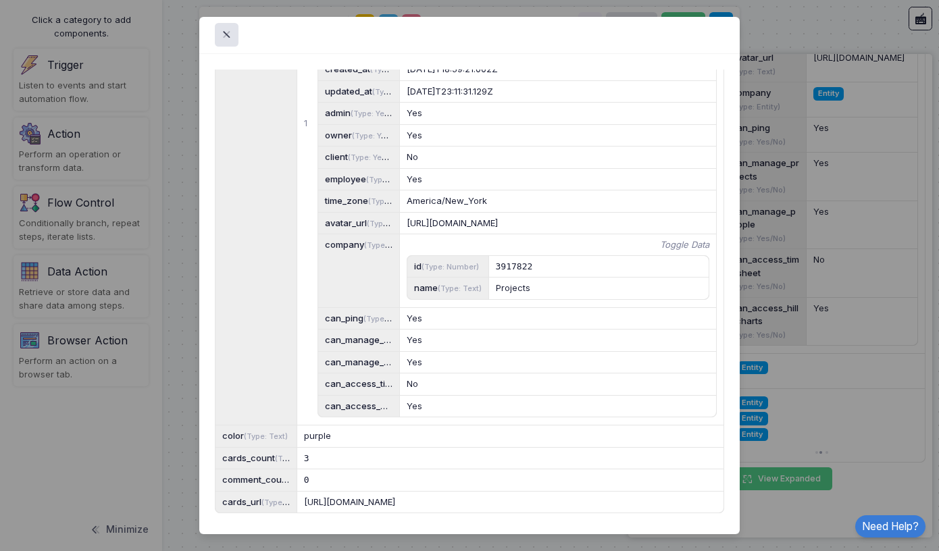
scroll to position [2015, 0]
click at [235, 39] on span at bounding box center [235, 35] width 0 height 16
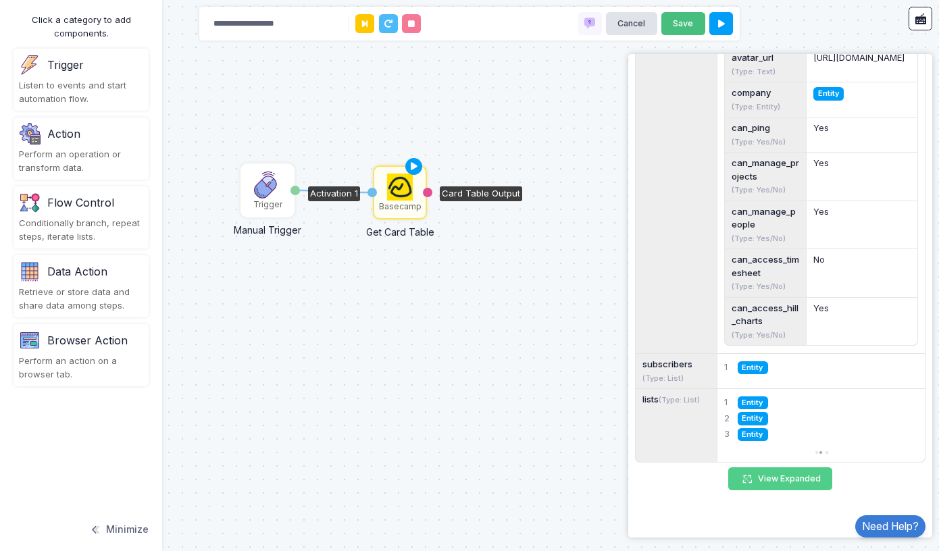
click at [684, 20] on button "Save" at bounding box center [684, 24] width 44 height 24
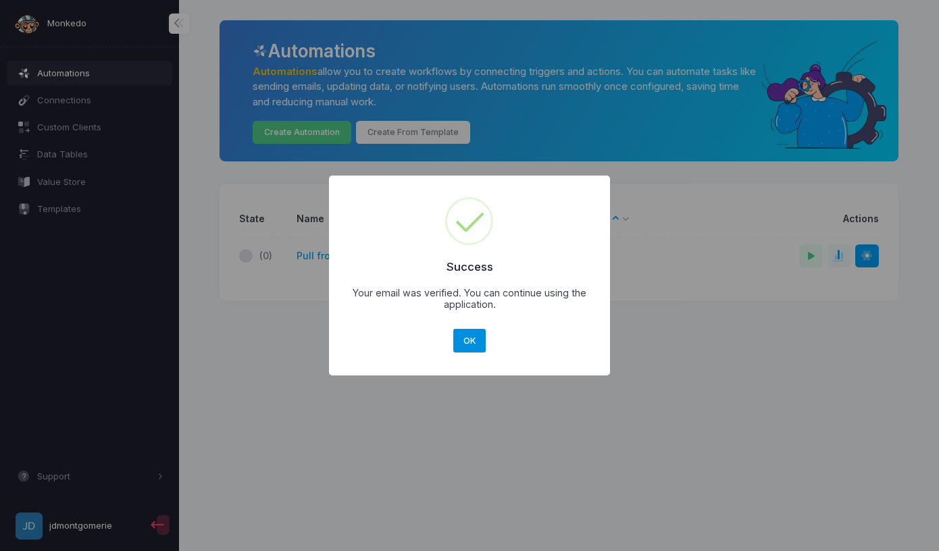
click at [472, 341] on button "OK" at bounding box center [469, 341] width 32 height 24
